Goal: Navigation & Orientation: Find specific page/section

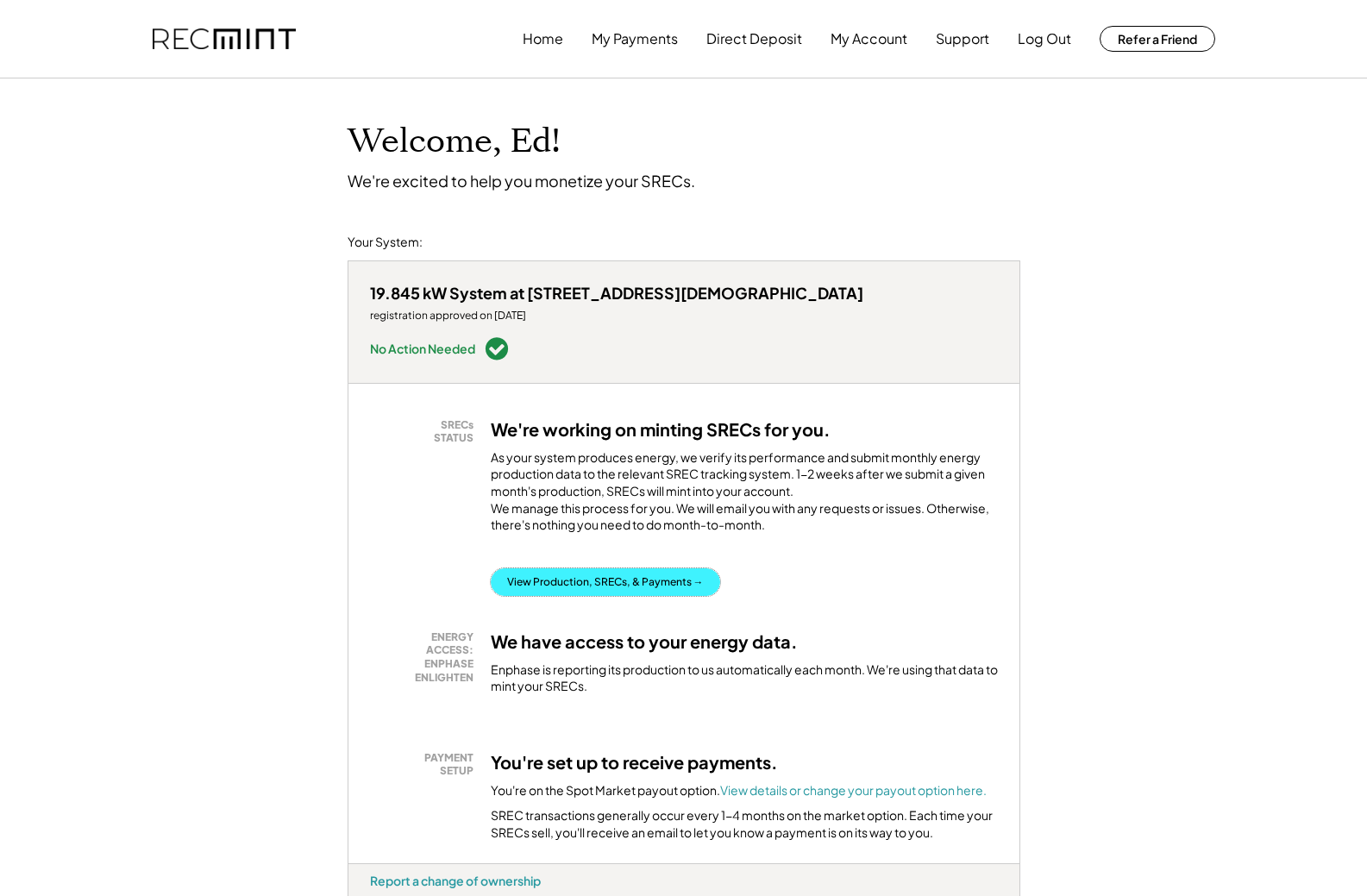
click at [578, 568] on button "View Production, SRECs, & Payments →" at bounding box center [606, 582] width 229 height 28
